Goal: Task Accomplishment & Management: Use online tool/utility

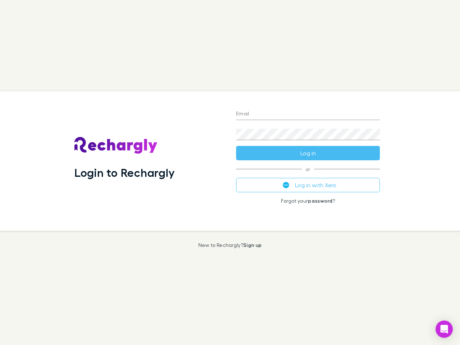
click at [230, 172] on div "Login to Rechargly" at bounding box center [150, 160] width 162 height 139
click at [308, 114] on input "Email" at bounding box center [308, 114] width 144 height 11
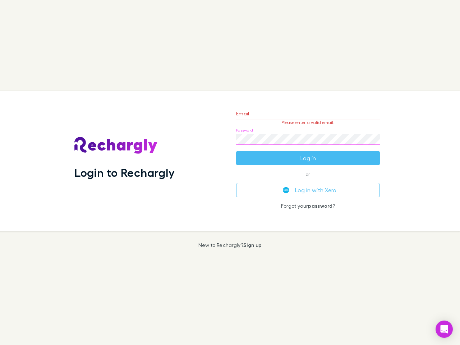
click at [308, 153] on form "Email Please enter a valid email. Password Log in" at bounding box center [308, 134] width 144 height 63
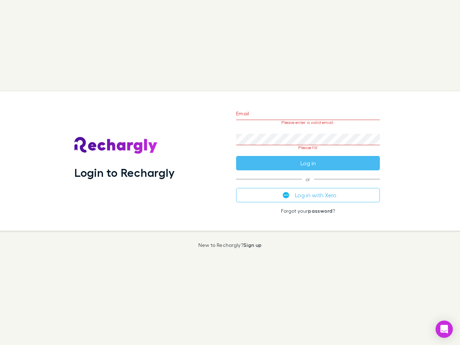
click at [308, 185] on div "Email Please enter a valid email. Password Please fill Log in or Log in with Xe…" at bounding box center [307, 160] width 155 height 139
click at [444, 329] on icon "Open Intercom Messenger" at bounding box center [445, 329] width 8 height 9
